Goal: Information Seeking & Learning: Learn about a topic

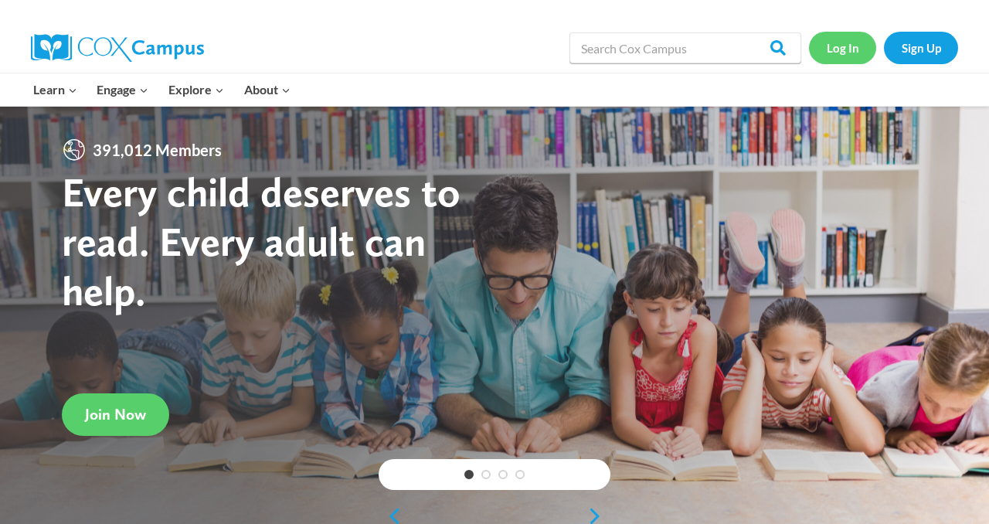
click at [842, 48] on link "Log In" at bounding box center [842, 48] width 67 height 32
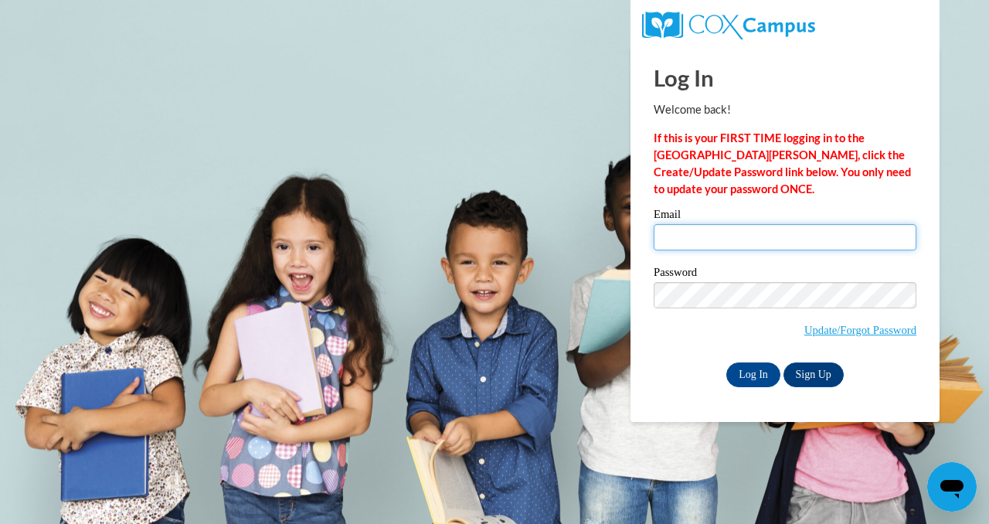
type input "schmidta@ripon.k12.wi.us"
click at [733, 224] on input "schmidta@ripon.k12.wi.us" at bounding box center [784, 237] width 263 height 26
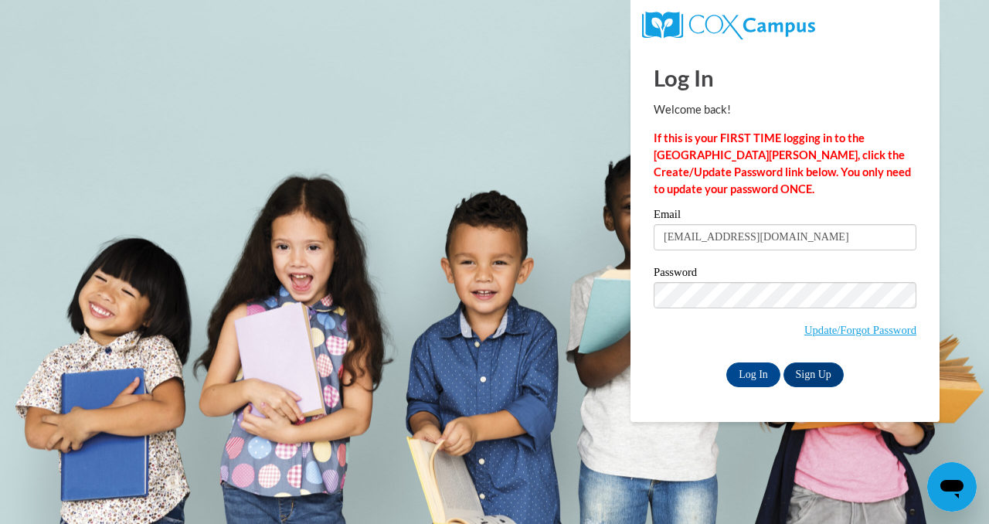
click at [684, 374] on div "Log In Sign Up" at bounding box center [784, 374] width 263 height 25
click at [733, 374] on input "Log In" at bounding box center [753, 374] width 54 height 25
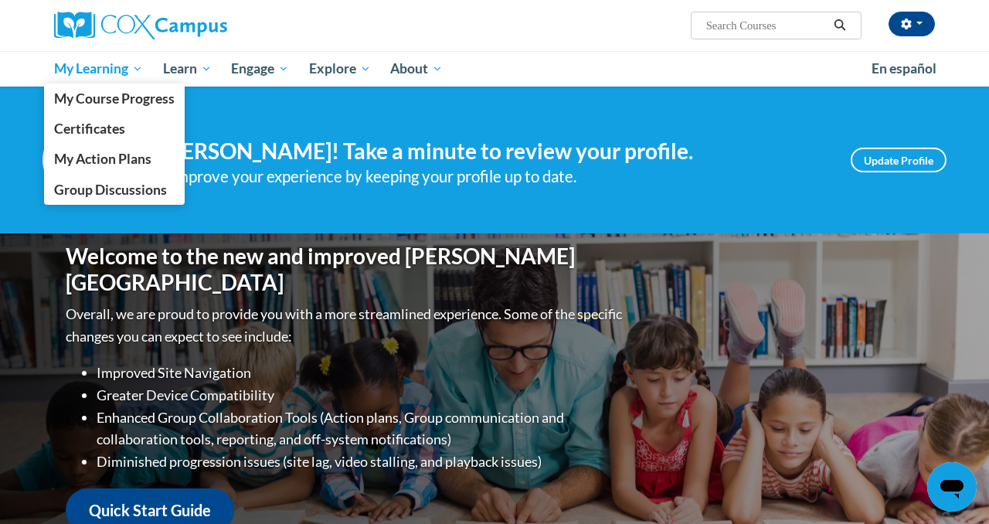
click at [83, 67] on span "My Learning" at bounding box center [98, 68] width 89 height 19
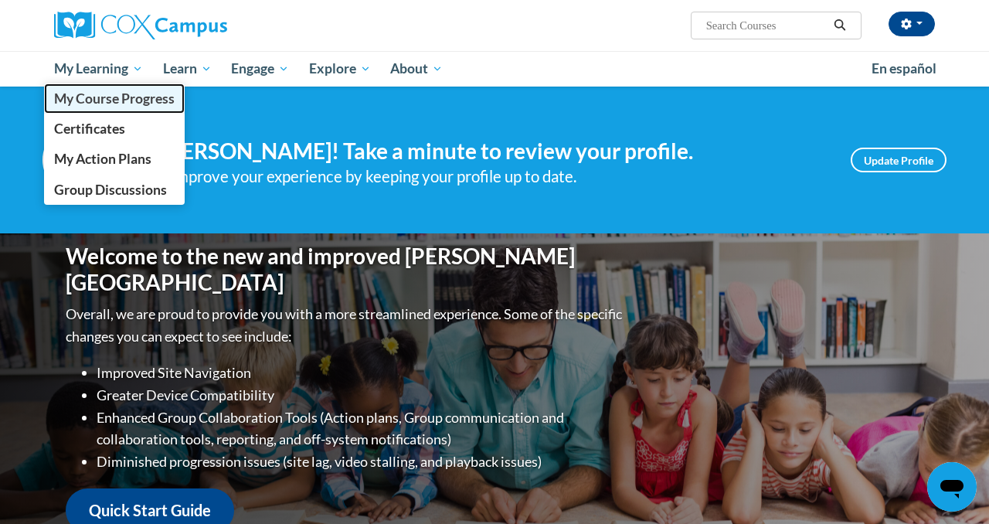
click at [91, 93] on span "My Course Progress" at bounding box center [114, 98] width 120 height 16
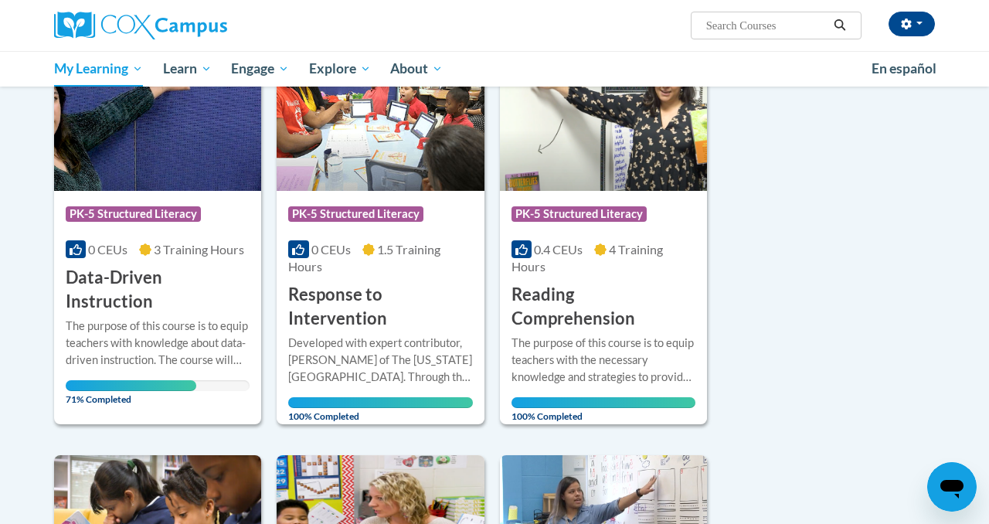
scroll to position [263, 0]
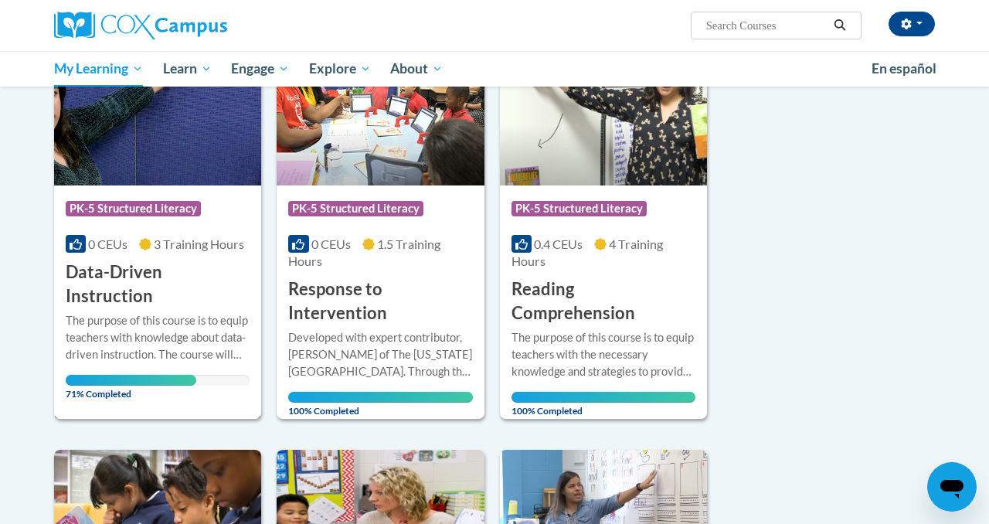
click at [145, 283] on h3 "Data-Driven Instruction" at bounding box center [158, 284] width 184 height 48
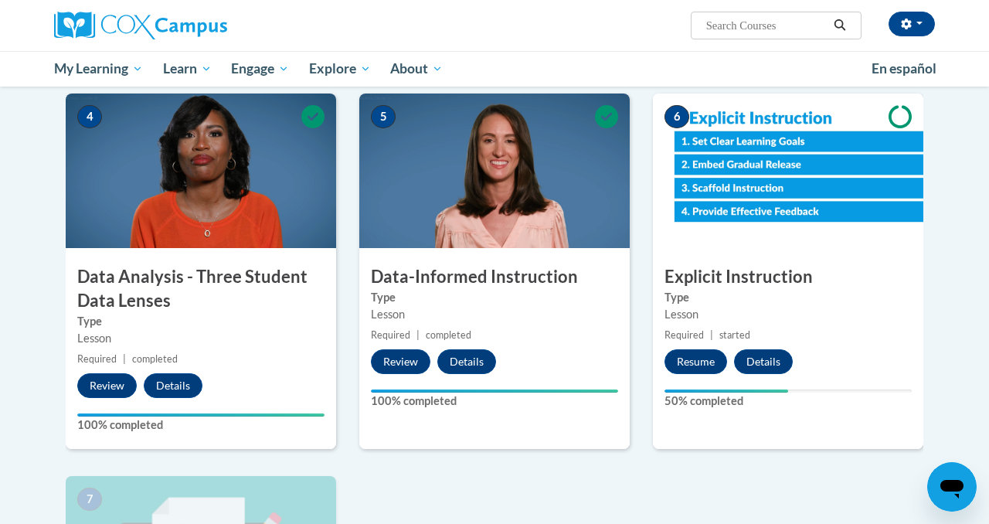
scroll to position [716, 0]
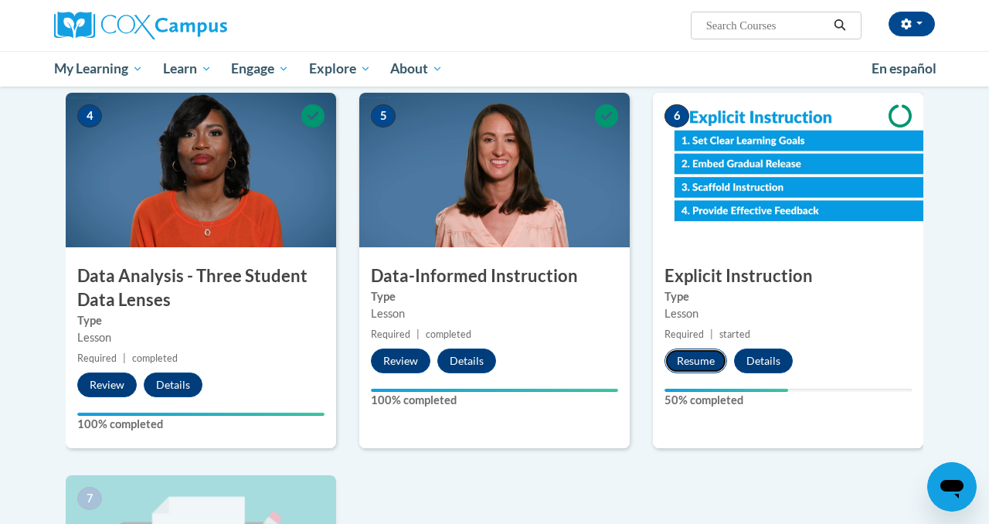
click at [694, 354] on button "Resume" at bounding box center [695, 360] width 63 height 25
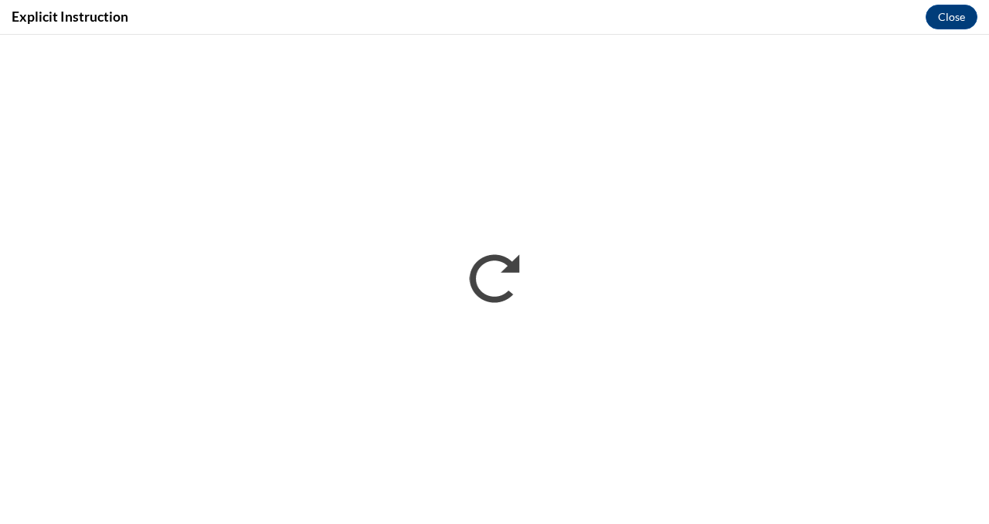
scroll to position [0, 0]
